Goal: Communication & Community: Answer question/provide support

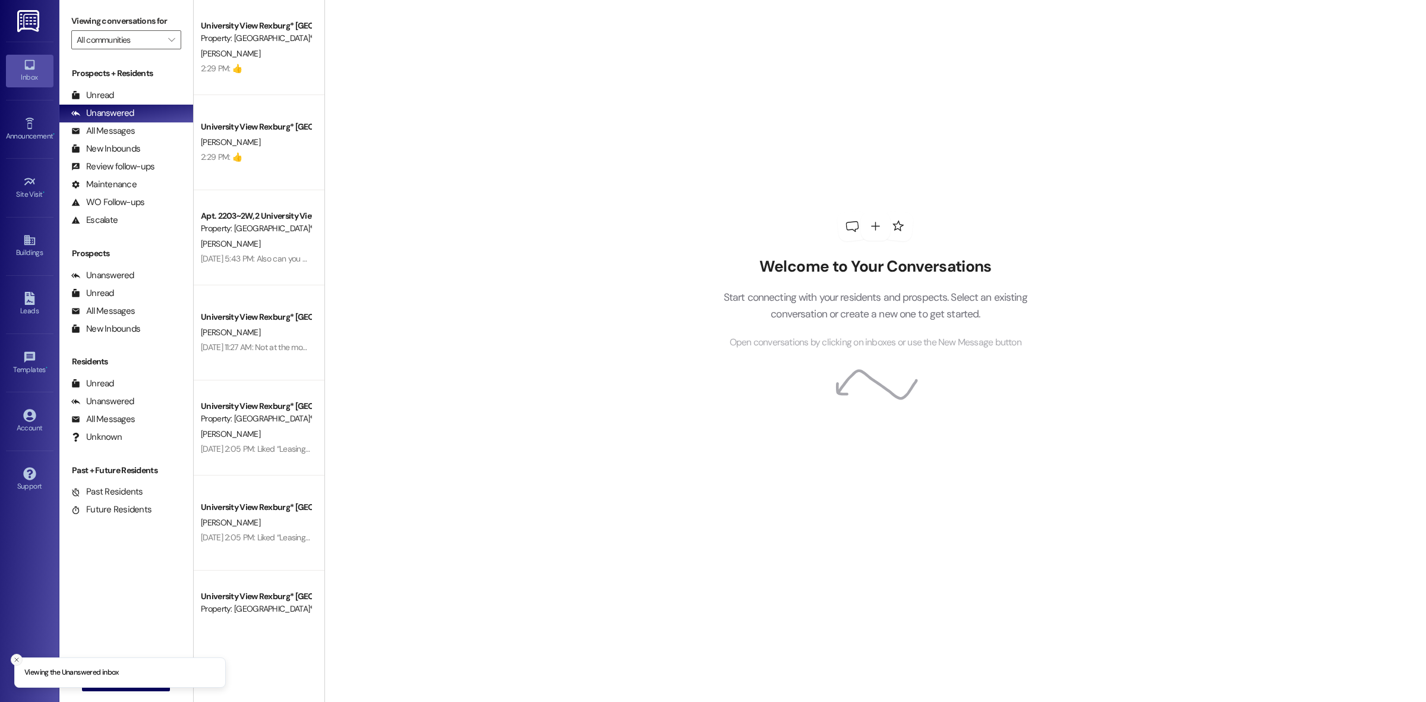
click at [17, 657] on icon "Close toast" at bounding box center [16, 659] width 7 height 7
click at [119, 687] on span "New Message" at bounding box center [133, 681] width 49 height 12
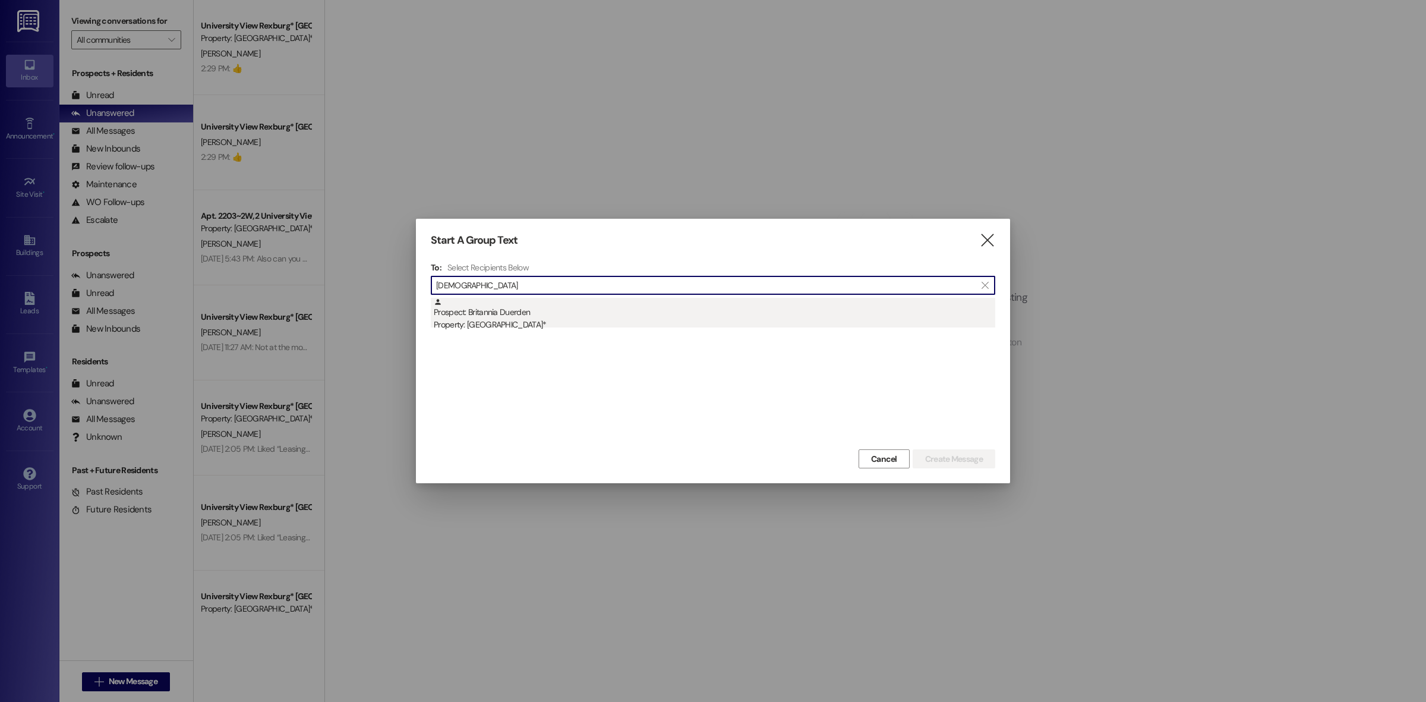
type input "[DEMOGRAPHIC_DATA]"
click at [489, 326] on div "Property: [GEOGRAPHIC_DATA]*" at bounding box center [715, 325] width 562 height 12
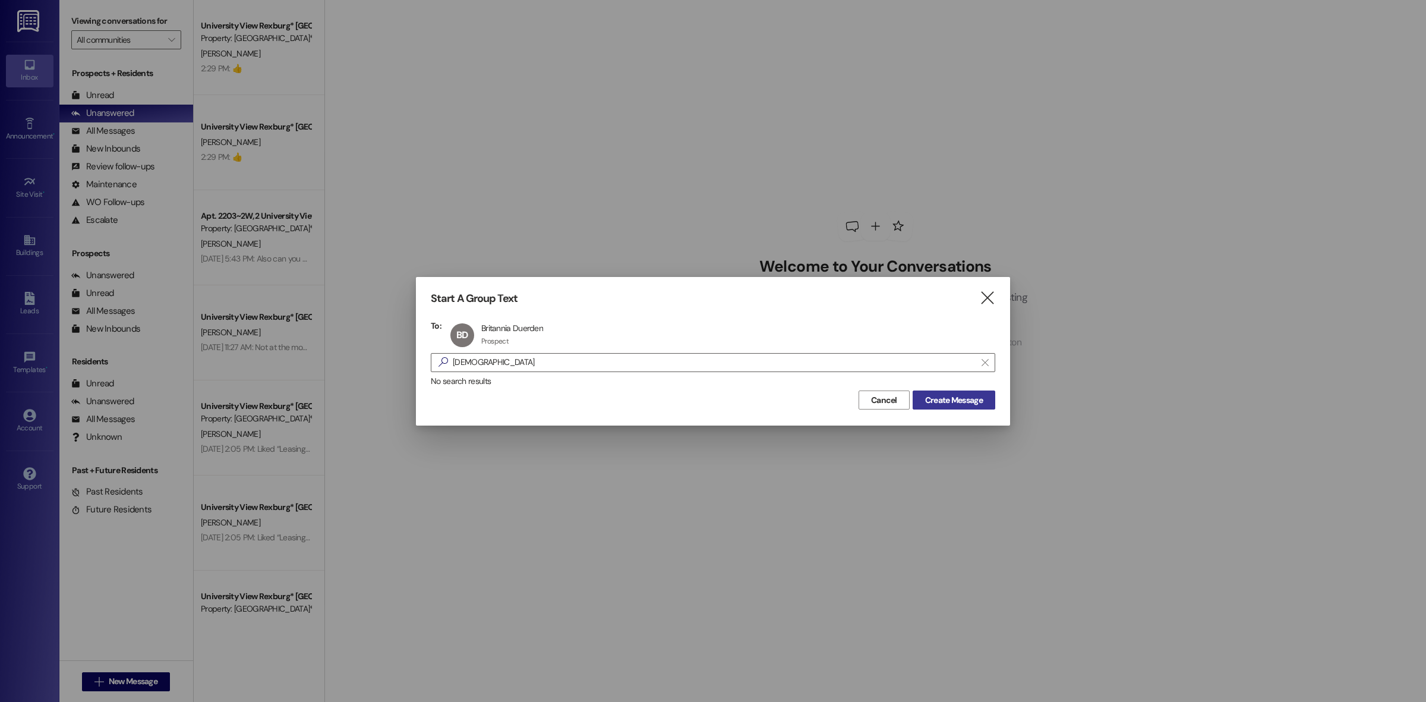
click at [949, 403] on span "Create Message" at bounding box center [954, 400] width 58 height 12
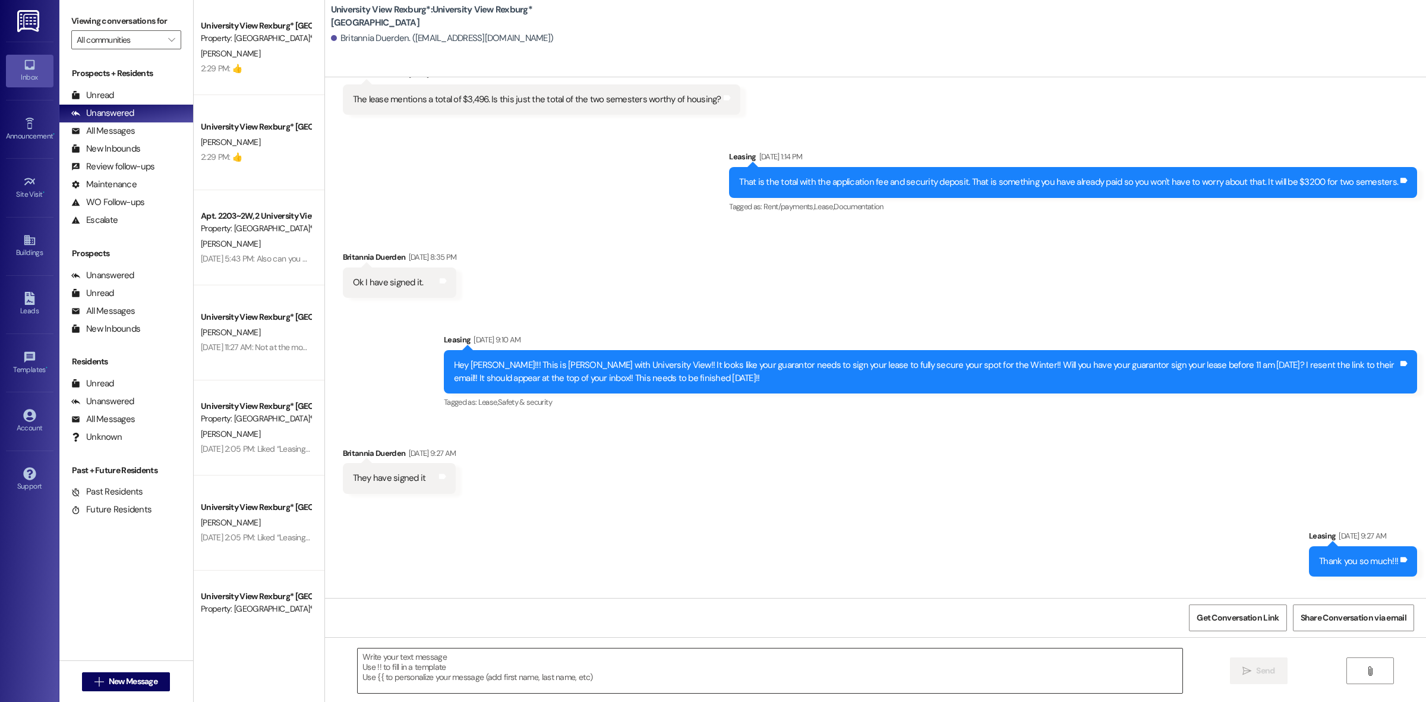
scroll to position [2683, 0]
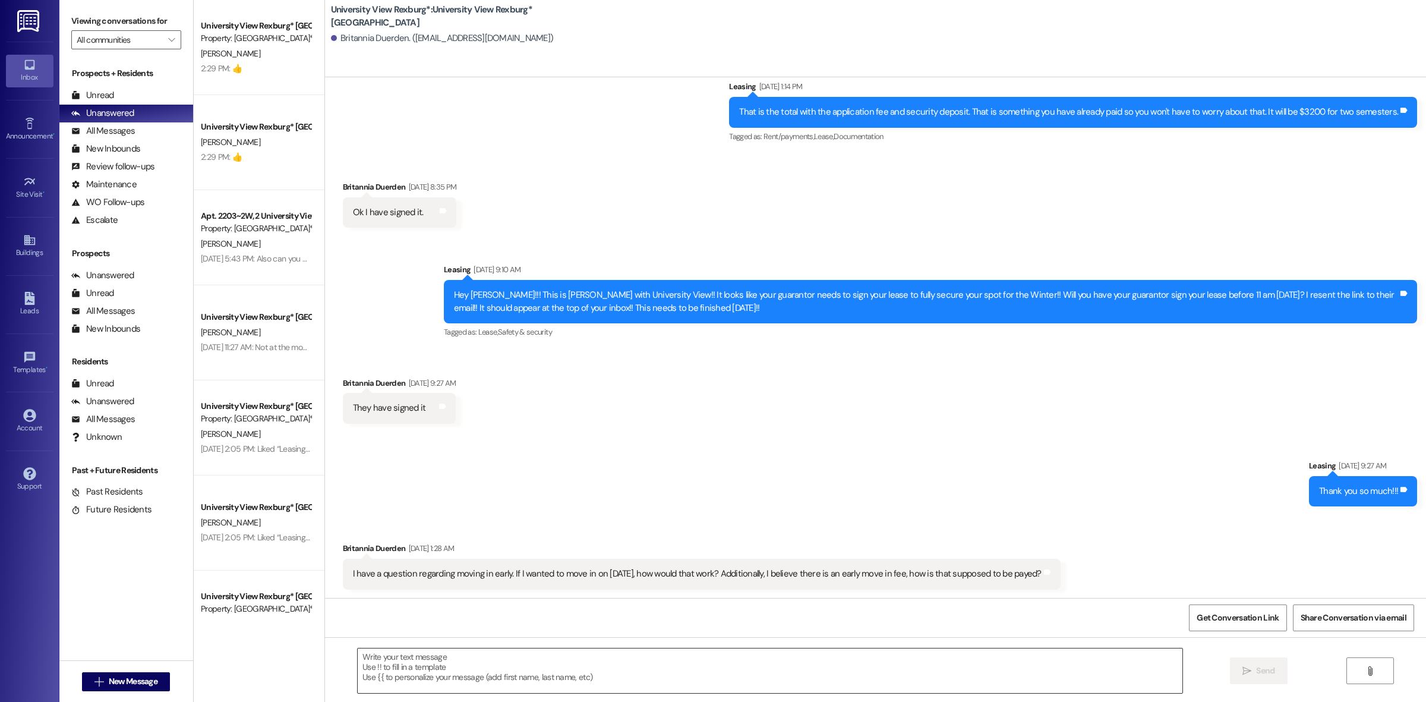
click at [516, 669] on textarea at bounding box center [770, 670] width 825 height 45
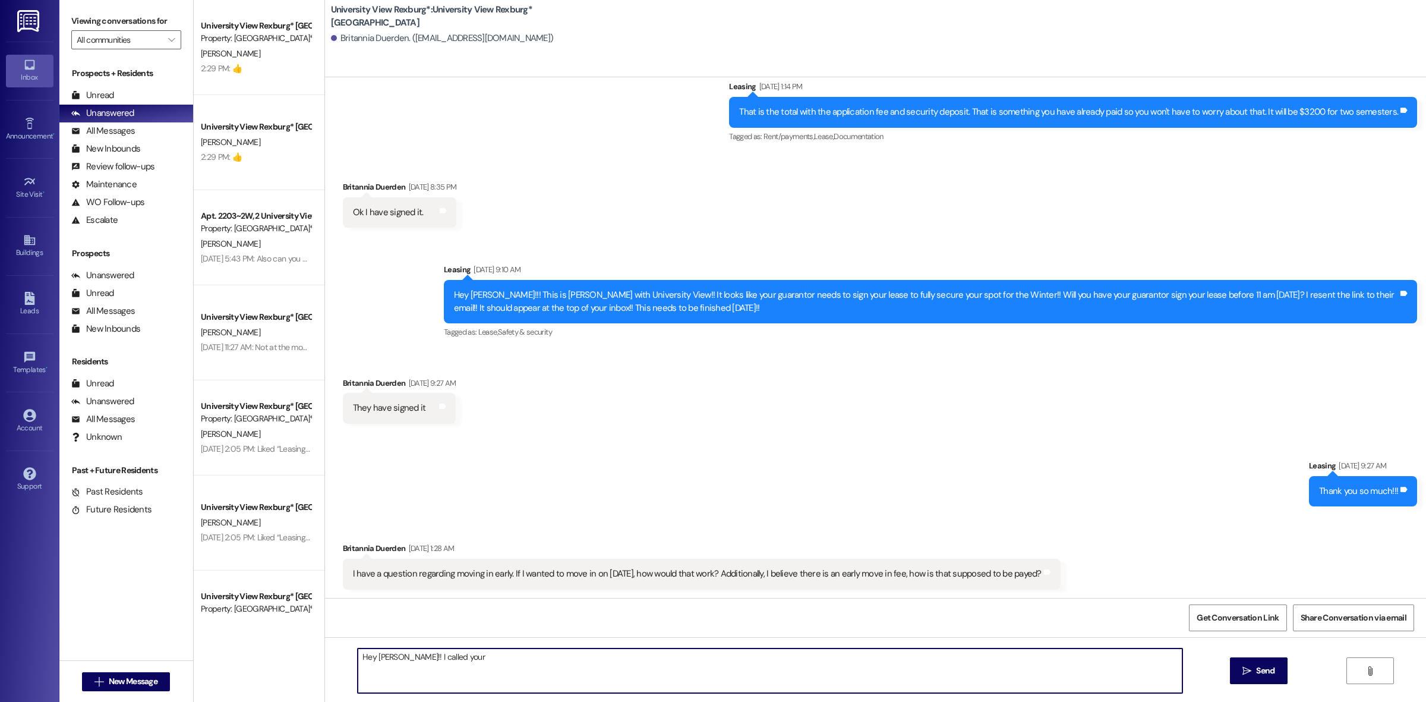
scroll to position [2797, 0]
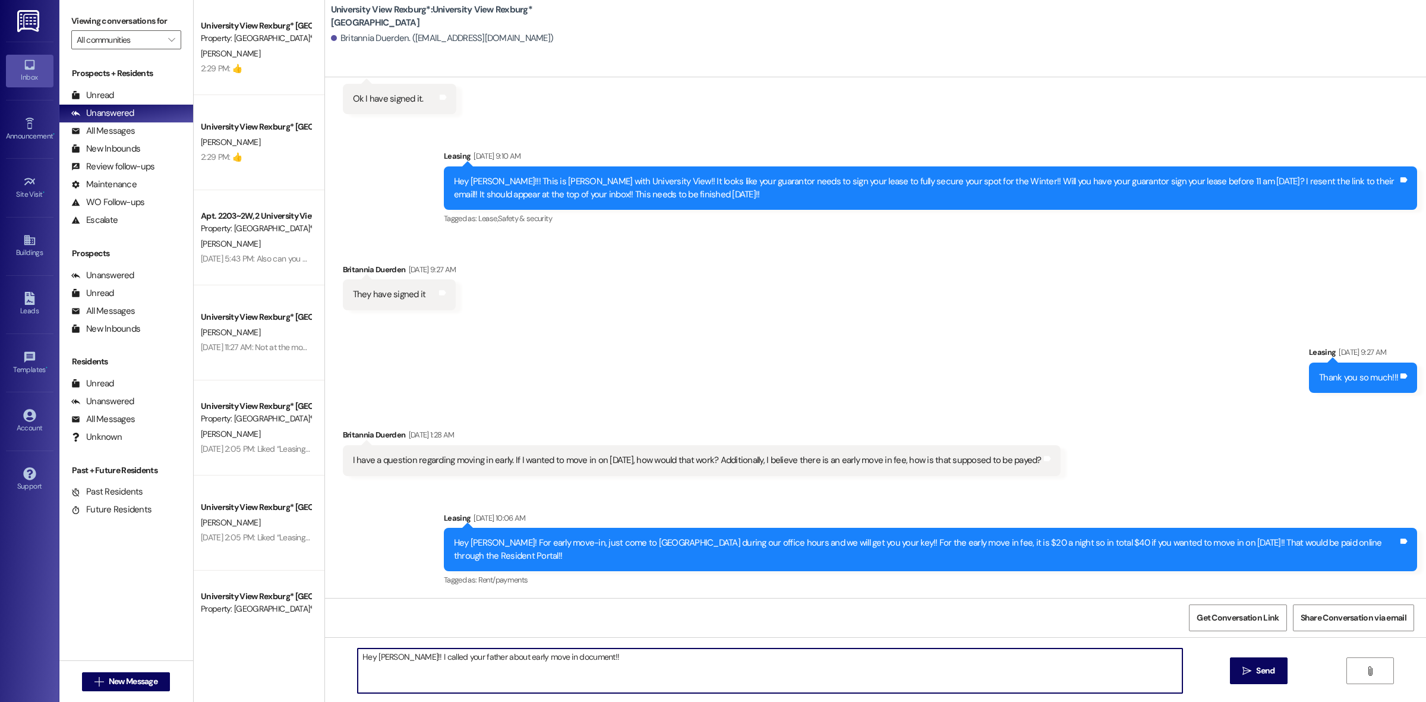
click at [497, 656] on textarea "Hey [PERSON_NAME]!! I called your father about early move in document!!" at bounding box center [770, 670] width 825 height 45
drag, startPoint x: 604, startPoint y: 667, endPoint x: 415, endPoint y: 687, distance: 190.1
click at [415, 687] on textarea "Hey [PERSON_NAME]!! I called your father about early move in document!!" at bounding box center [770, 670] width 825 height 45
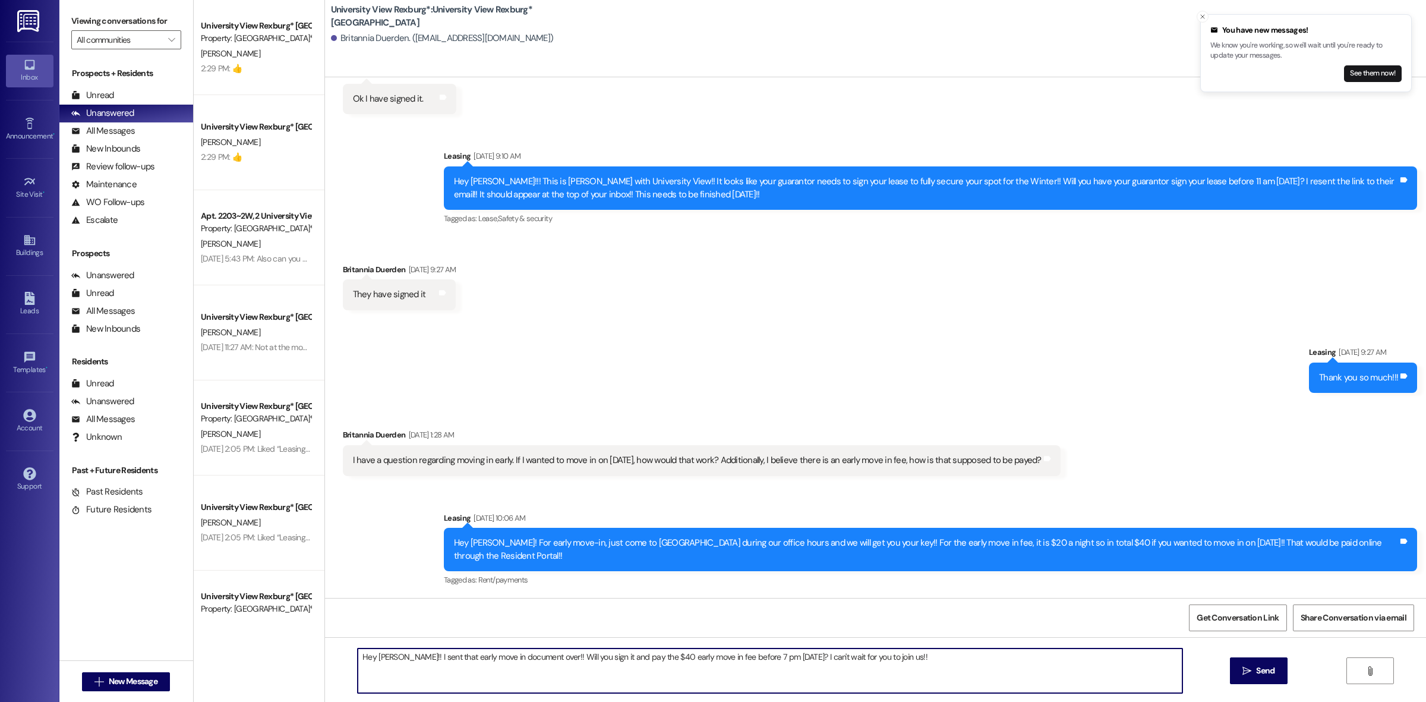
type textarea "Hey [PERSON_NAME]!! I sent that early move in document over!! Will you sign it …"
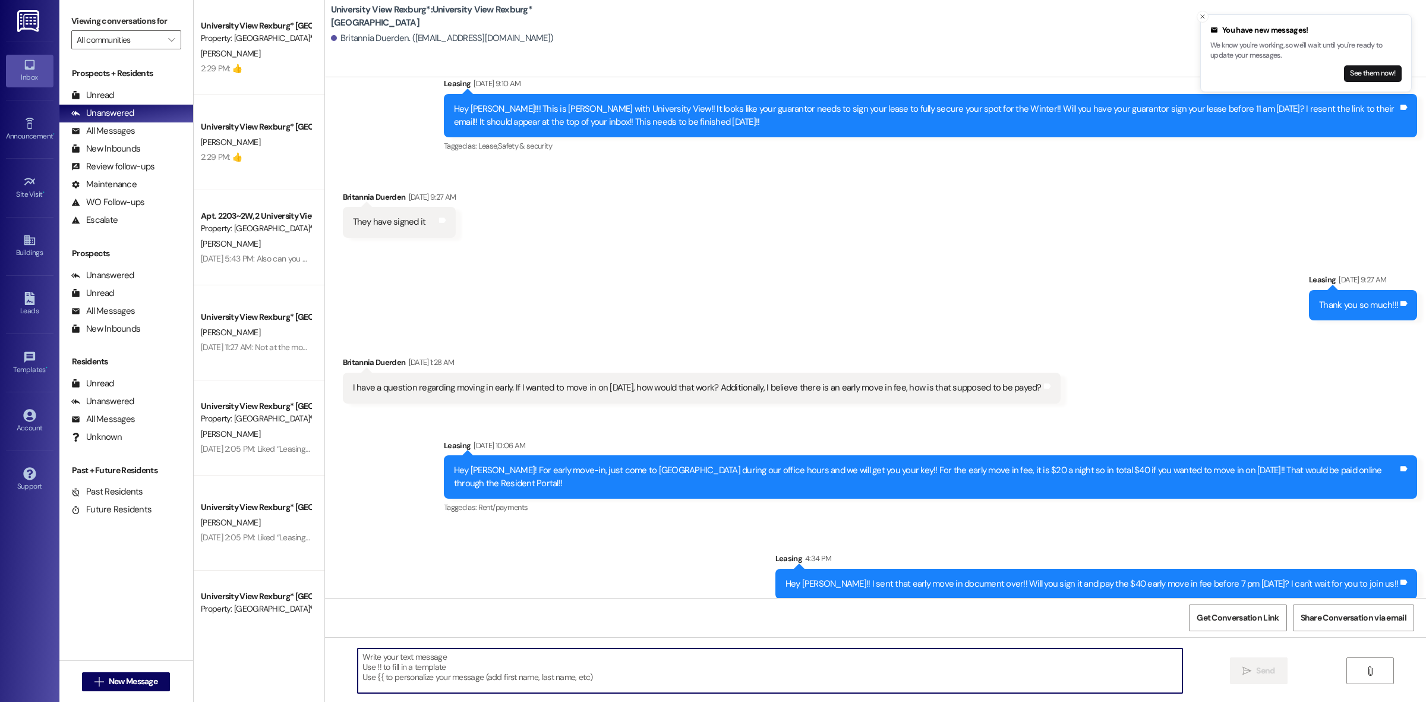
scroll to position [2880, 0]
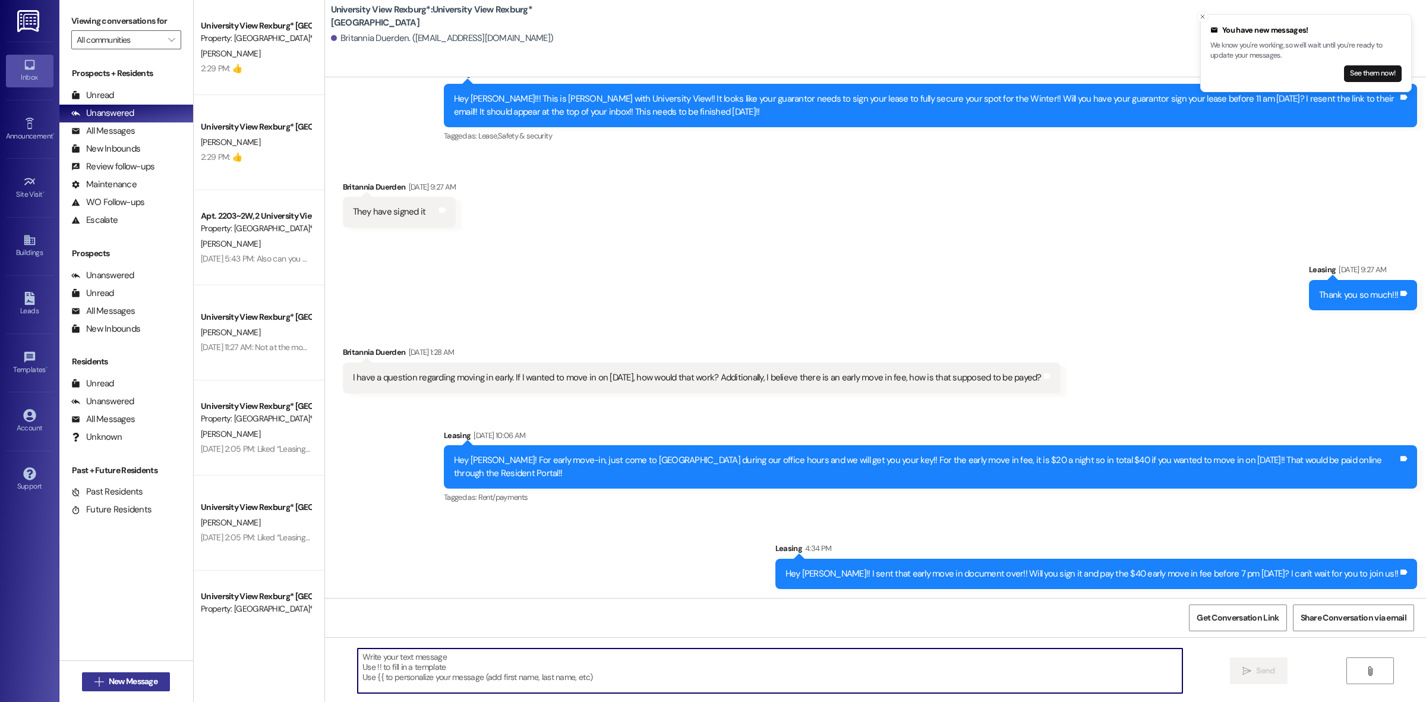
click at [152, 679] on span "New Message" at bounding box center [133, 681] width 49 height 12
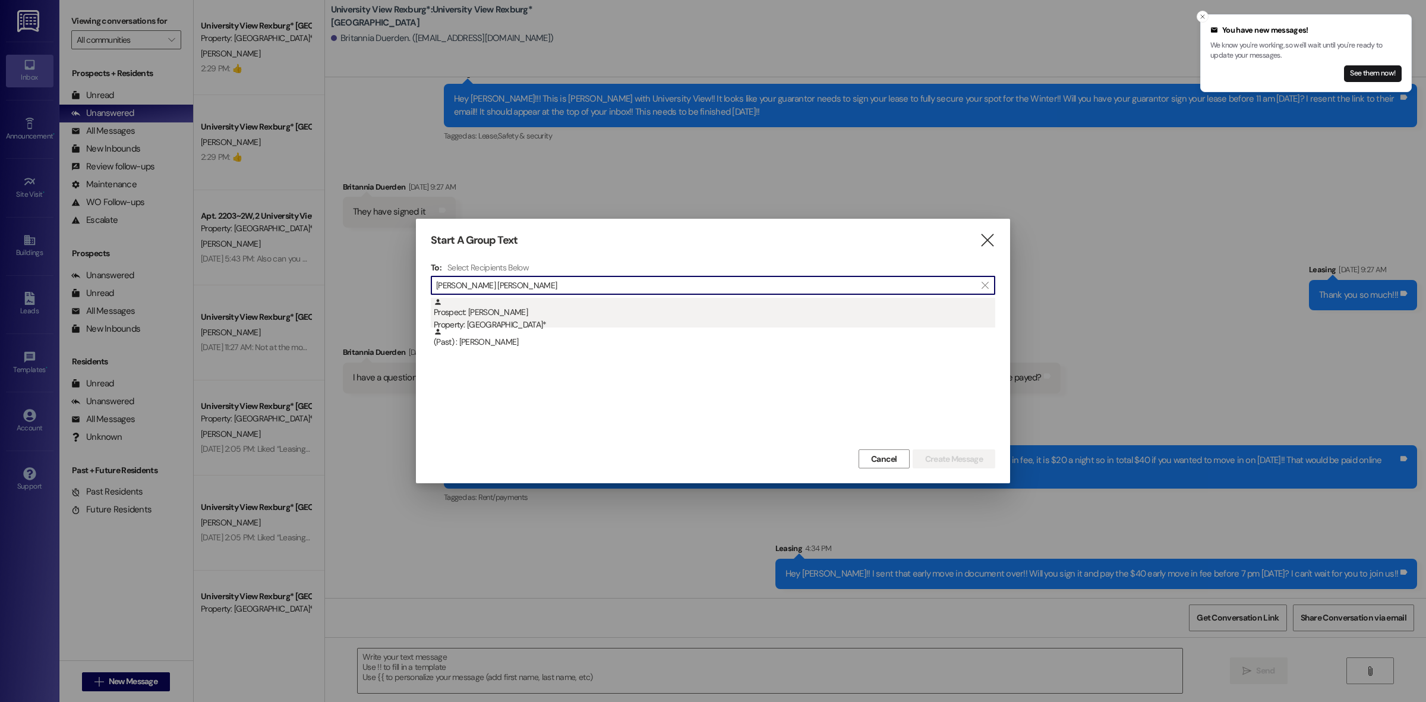
type input "[PERSON_NAME] [PERSON_NAME]"
click at [525, 310] on div "Prospect: [PERSON_NAME] Property: University View Rexburg*" at bounding box center [715, 315] width 562 height 34
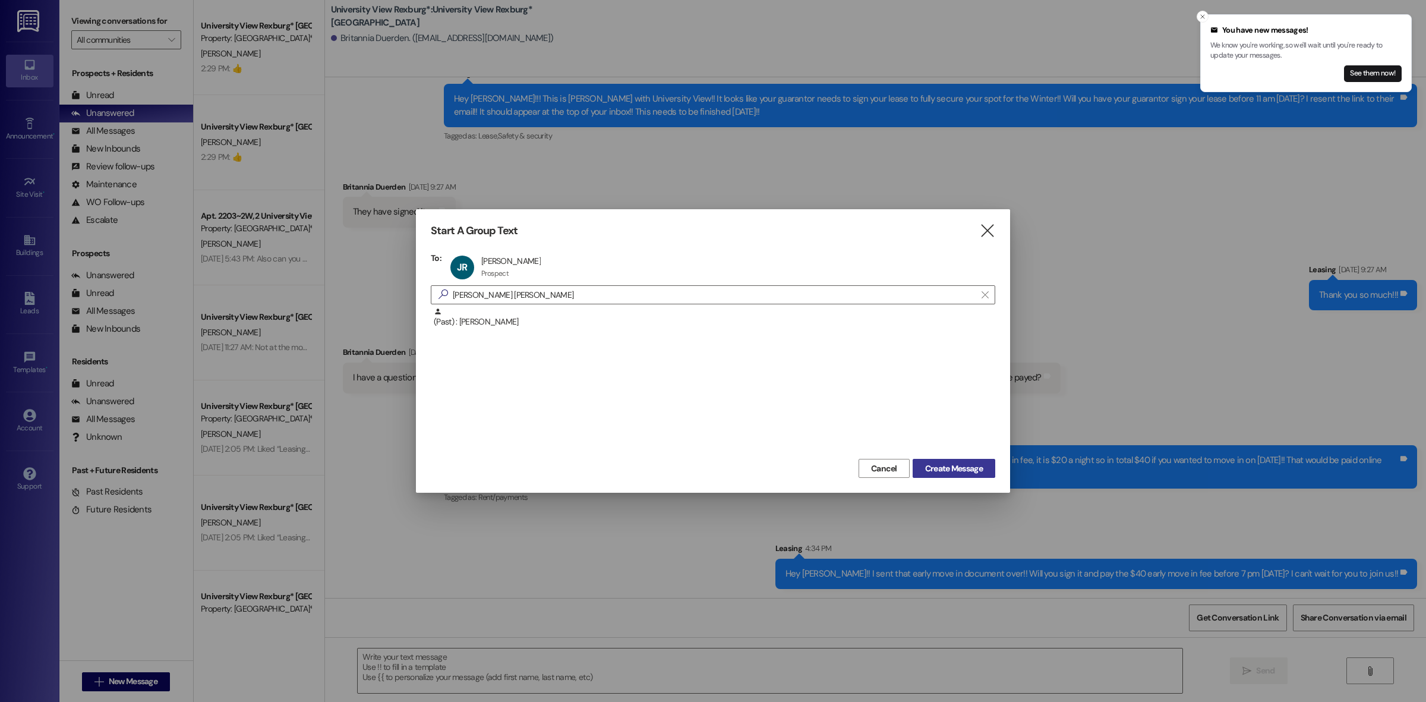
click at [958, 465] on span "Create Message" at bounding box center [954, 468] width 58 height 12
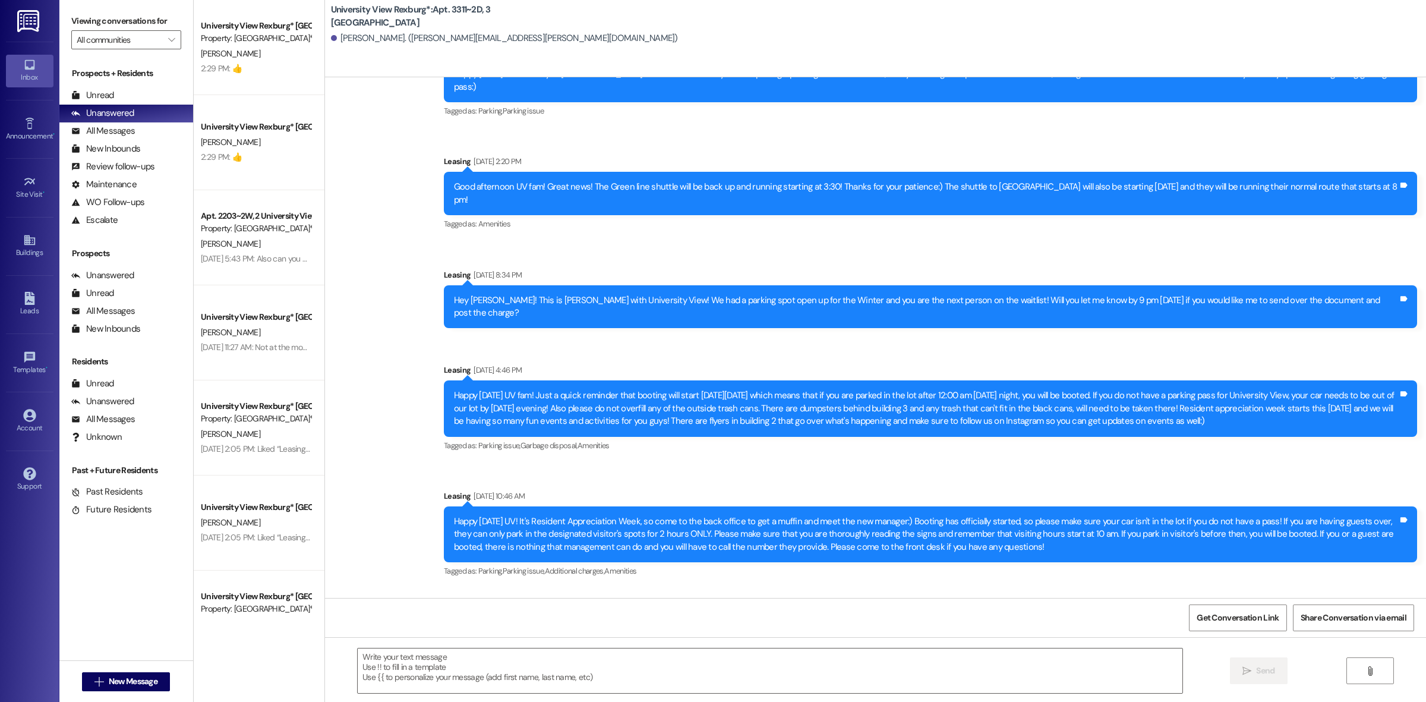
scroll to position [2683, 0]
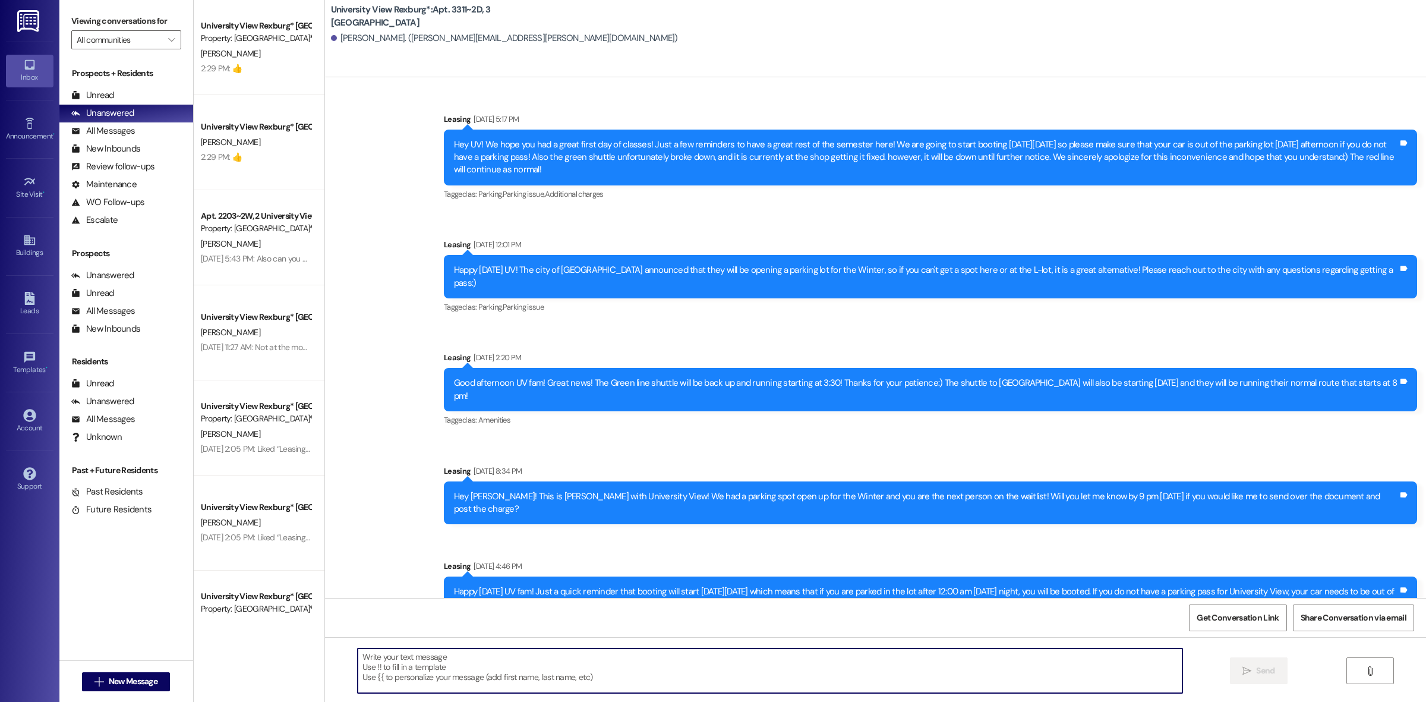
click at [590, 666] on textarea at bounding box center [770, 670] width 825 height 45
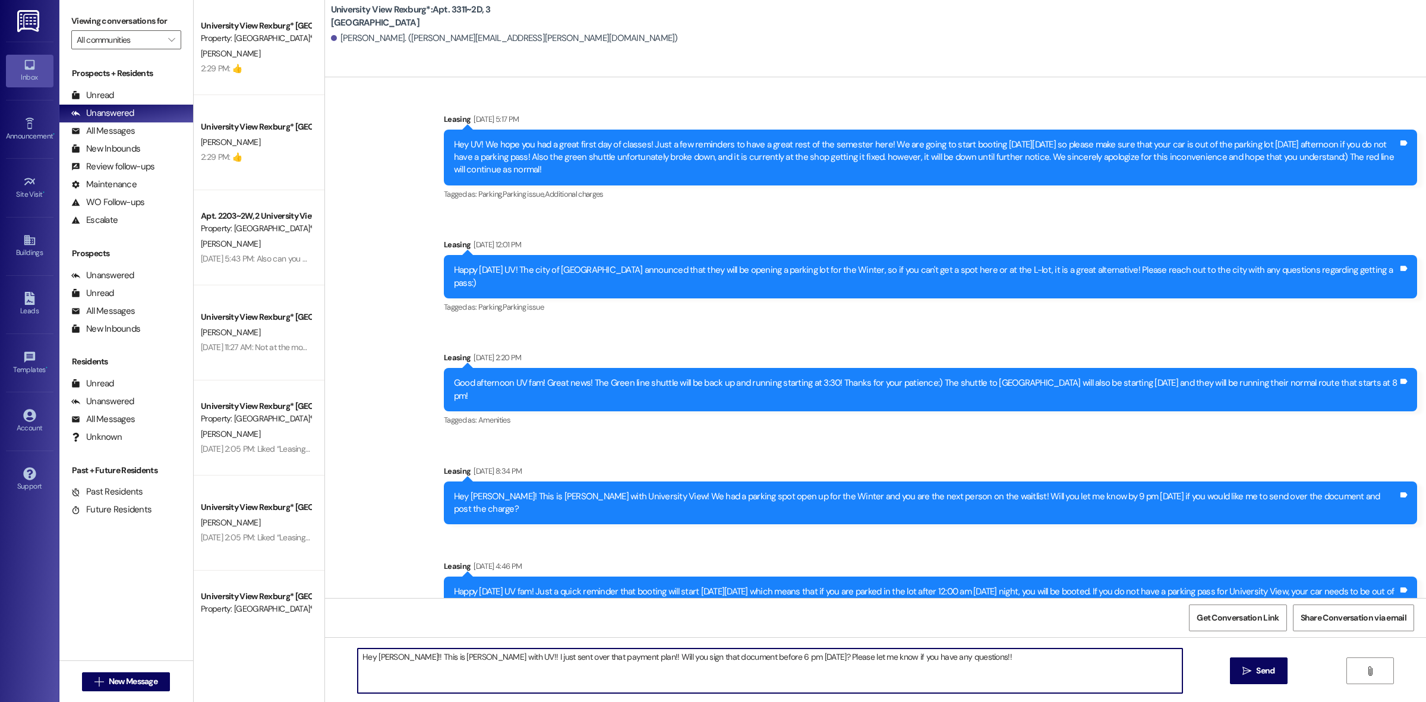
type textarea "Hey [PERSON_NAME]!! This is [PERSON_NAME] with UV!! I just sent over that payme…"
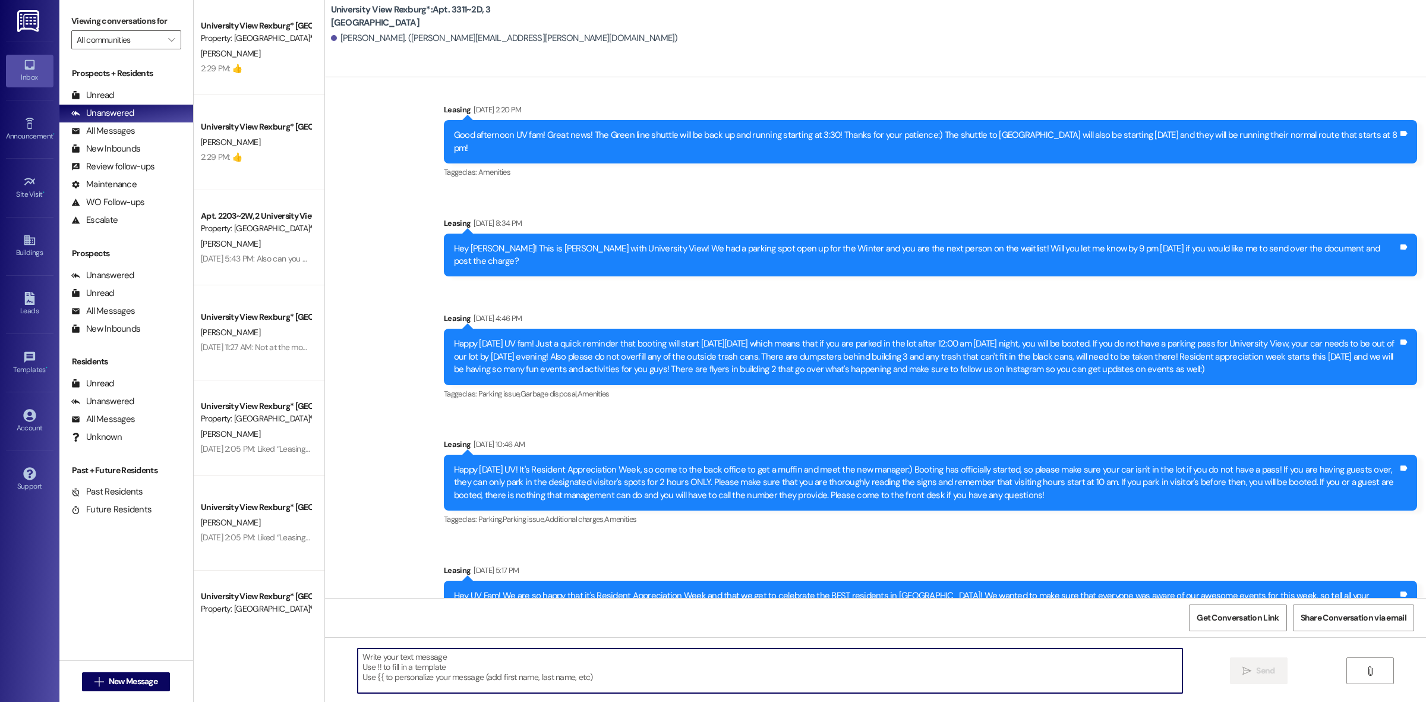
scroll to position [3204, 0]
